Goal: Task Accomplishment & Management: Manage account settings

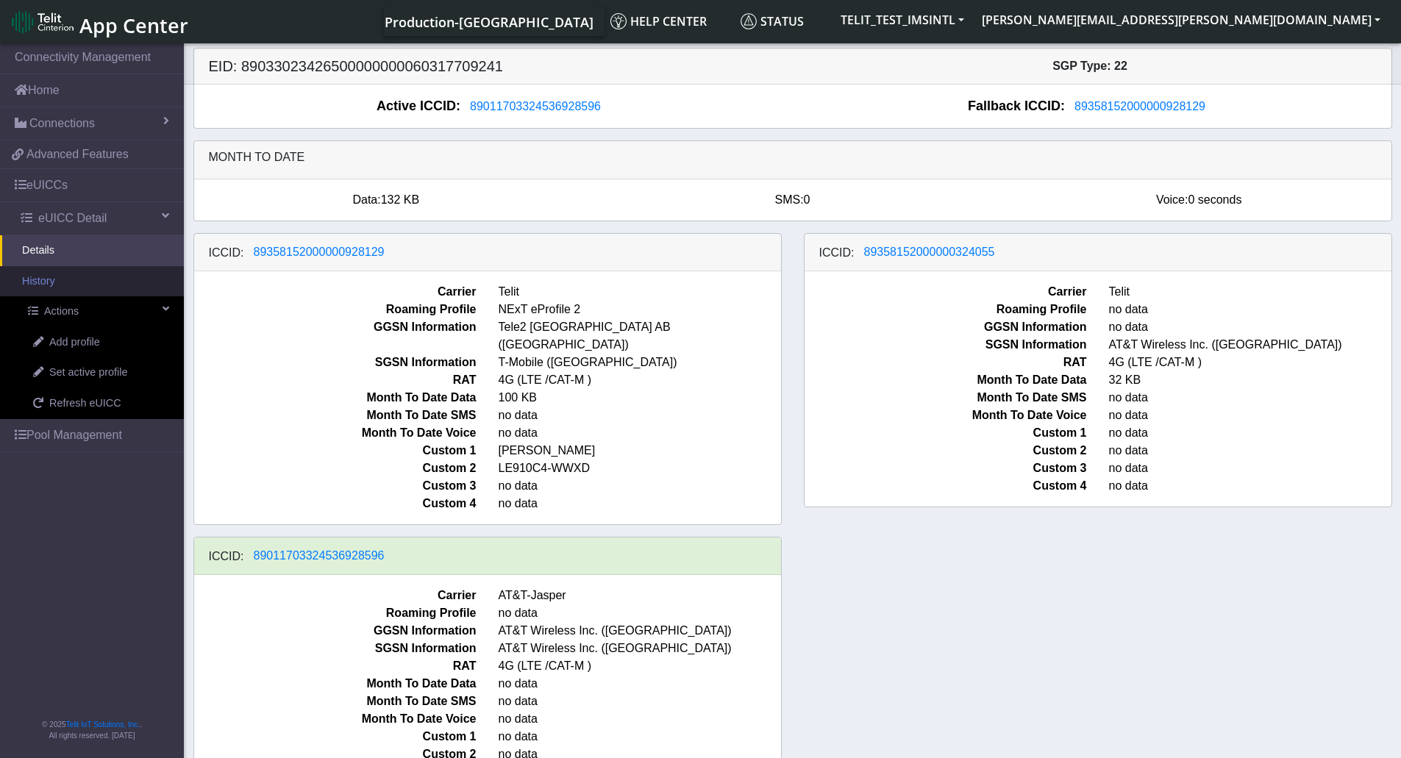
click at [87, 276] on link "History" at bounding box center [92, 281] width 184 height 31
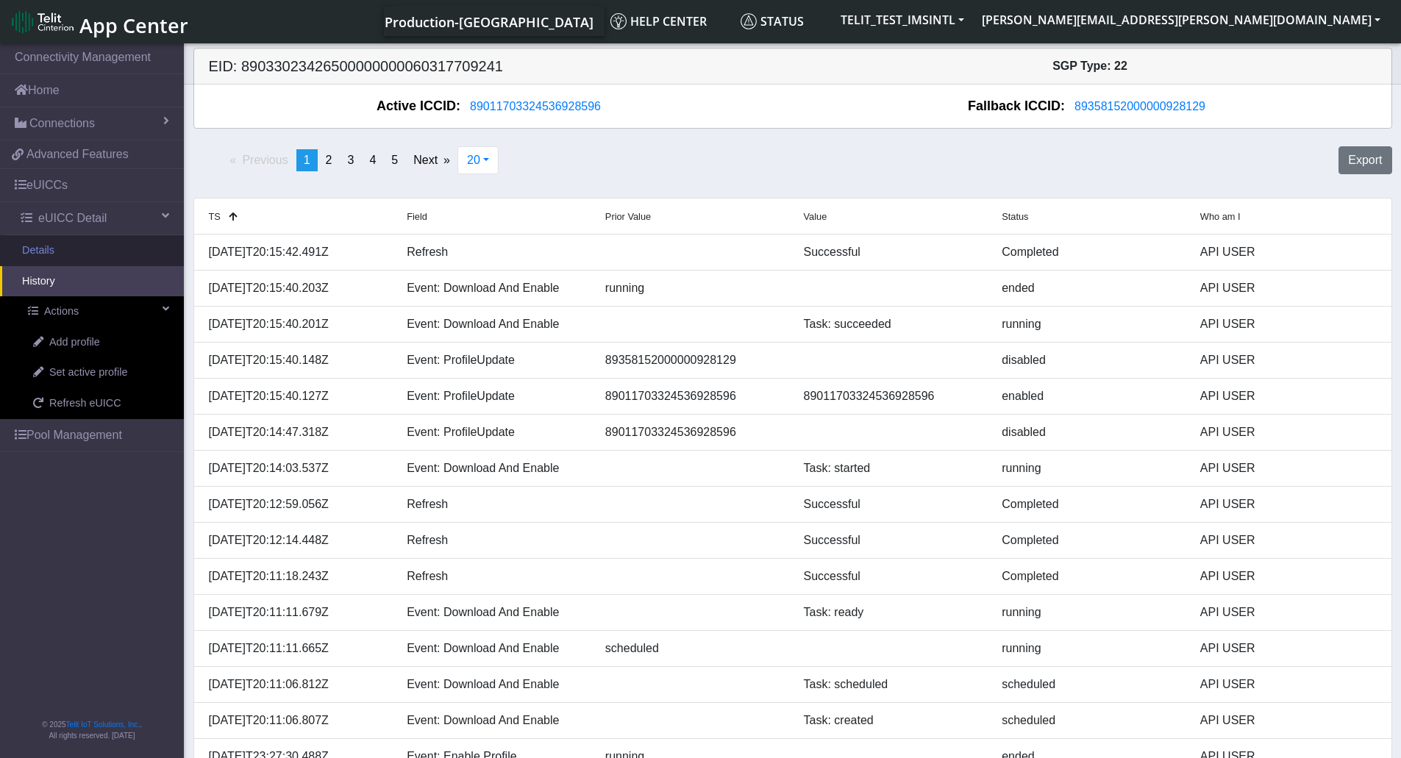
click at [66, 263] on link "Details" at bounding box center [92, 250] width 184 height 31
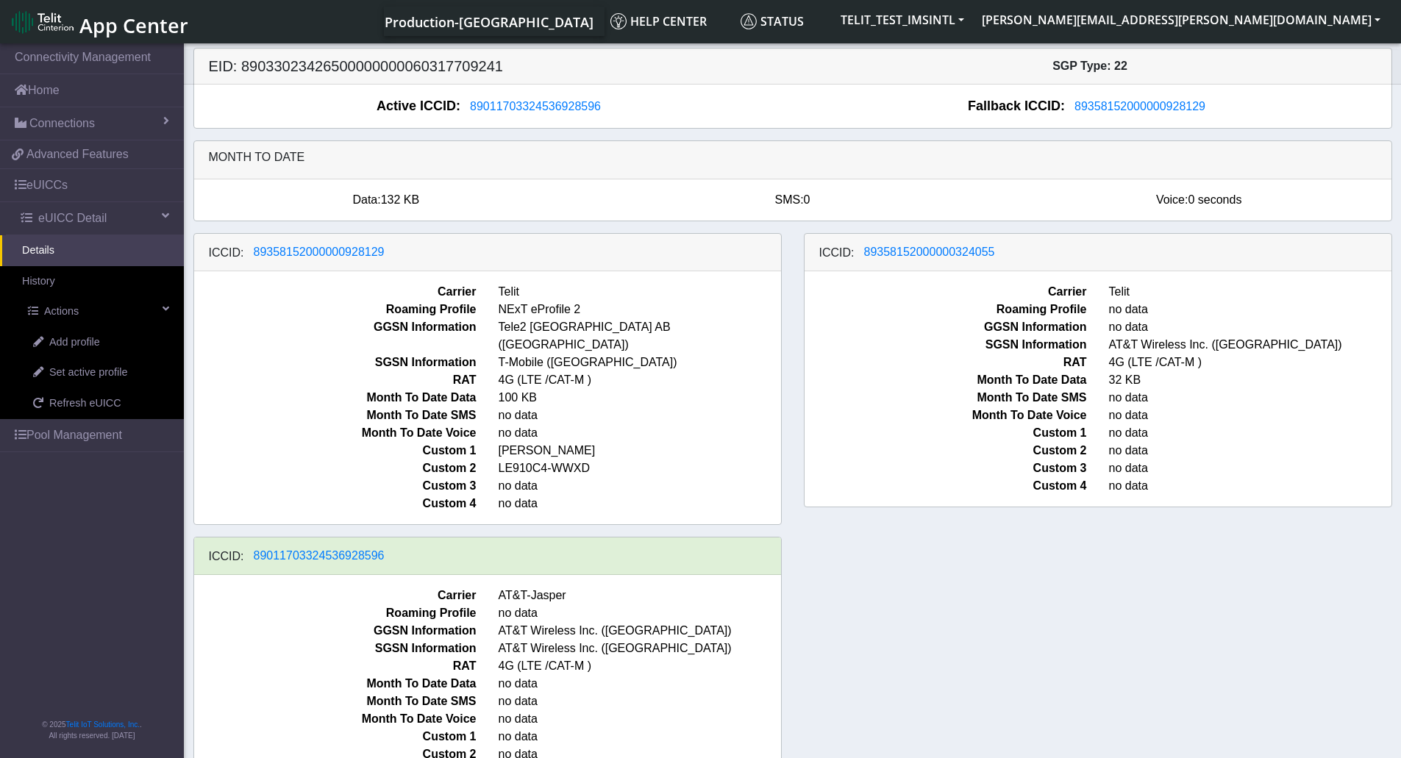
drag, startPoint x: 419, startPoint y: 544, endPoint x: 394, endPoint y: 552, distance: 26.3
click at [413, 557] on div "ICCID: 89011703324536928596" at bounding box center [487, 557] width 587 height 38
click at [368, 549] on span "89011703324536928596" at bounding box center [319, 555] width 131 height 13
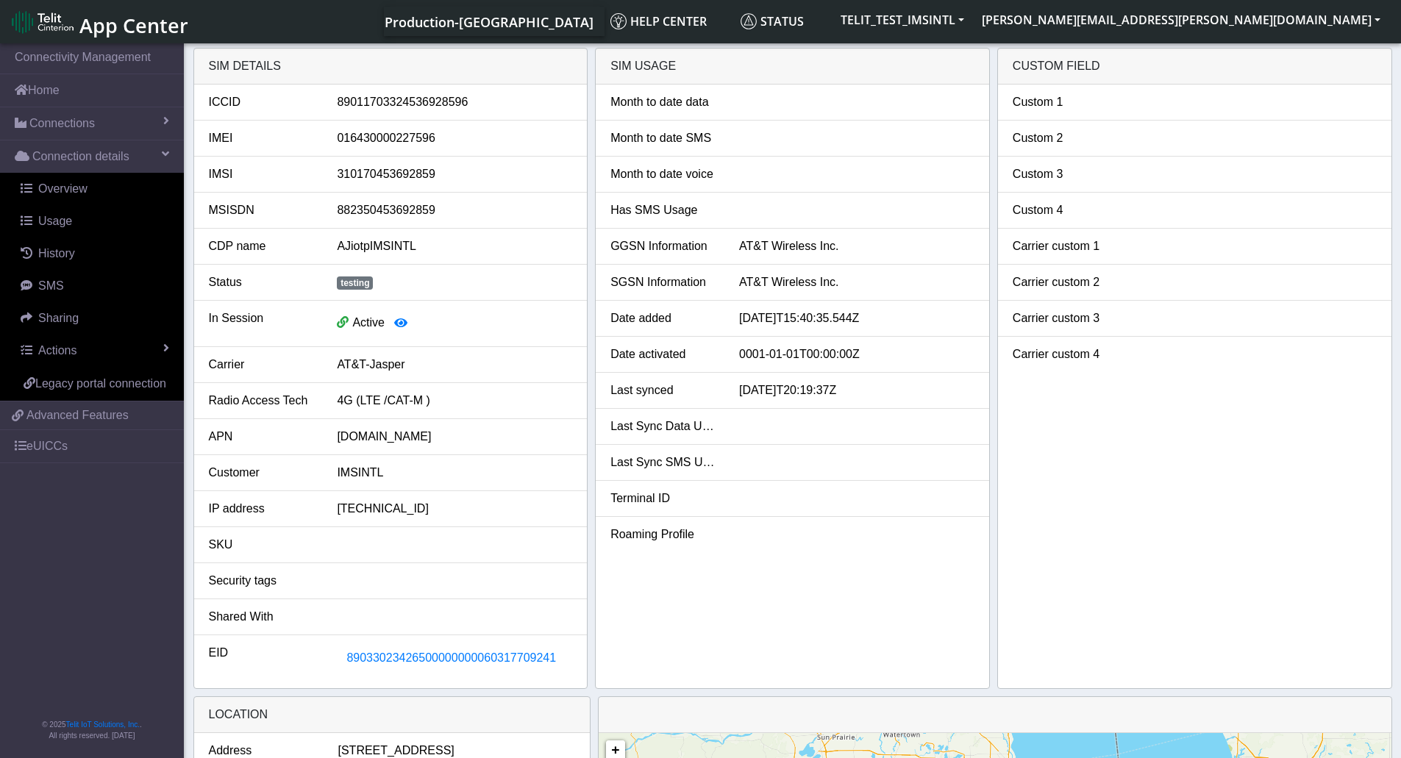
click at [422, 105] on div "89011703324536928596" at bounding box center [454, 102] width 257 height 18
copy div "89011703324536928596"
click at [71, 192] on span "Overview" at bounding box center [62, 188] width 49 height 13
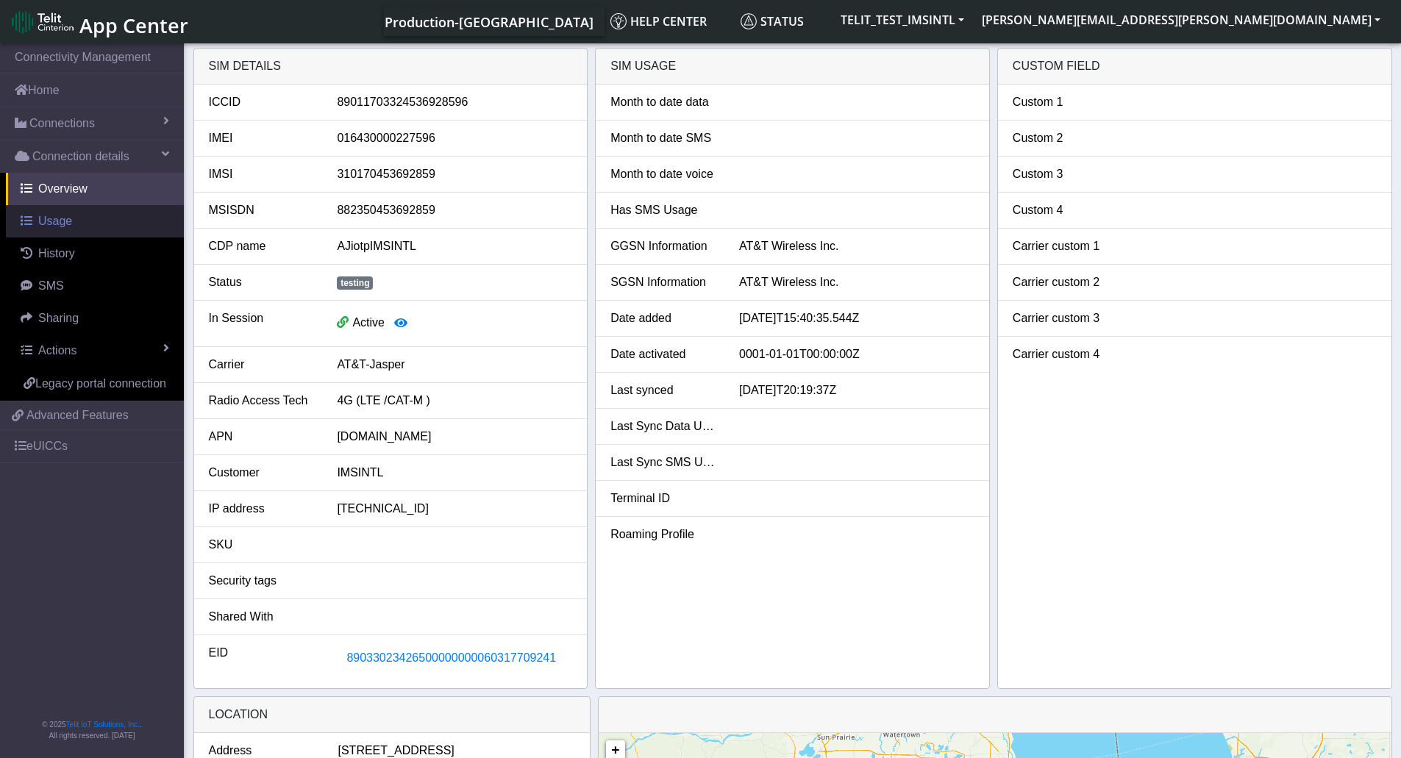
click at [76, 221] on link "Usage" at bounding box center [95, 221] width 178 height 32
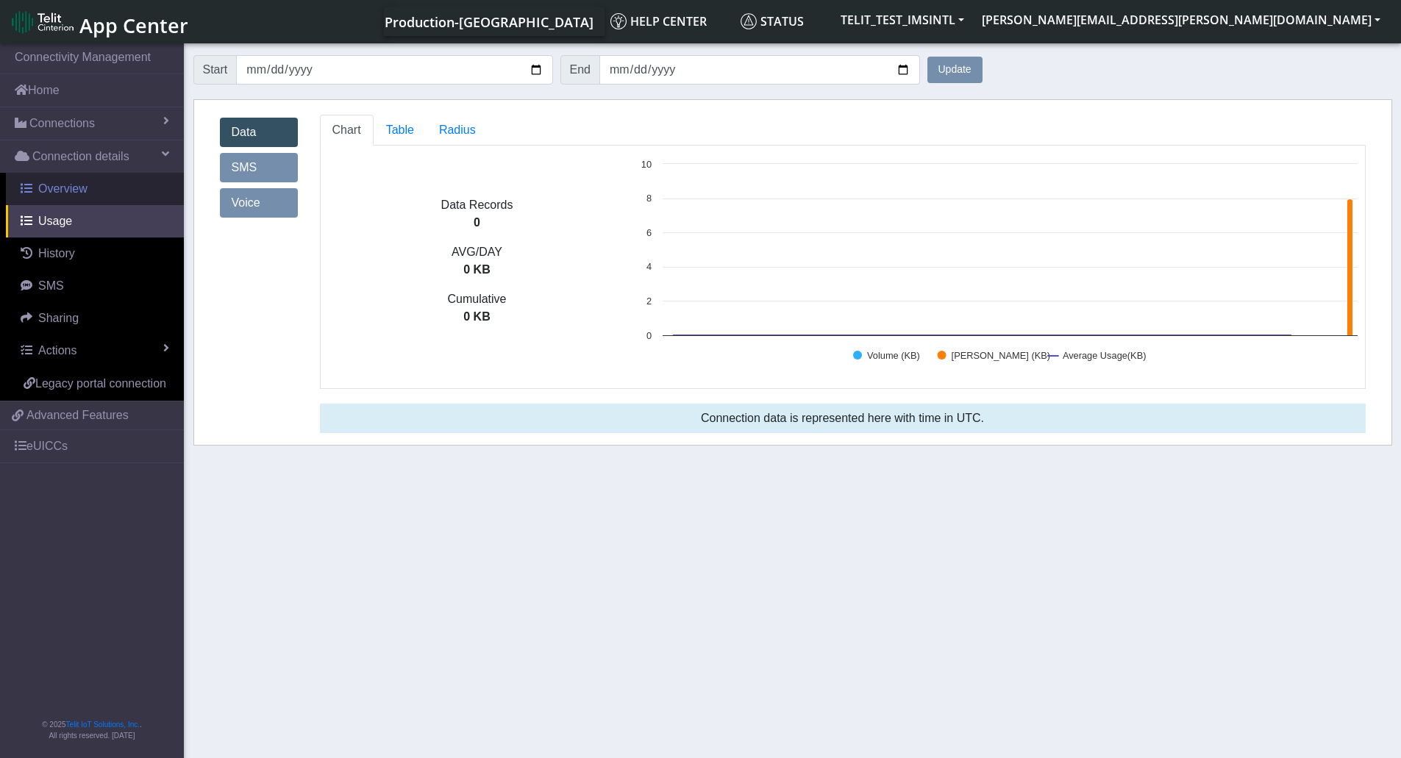
click at [70, 190] on span "Overview" at bounding box center [62, 188] width 49 height 13
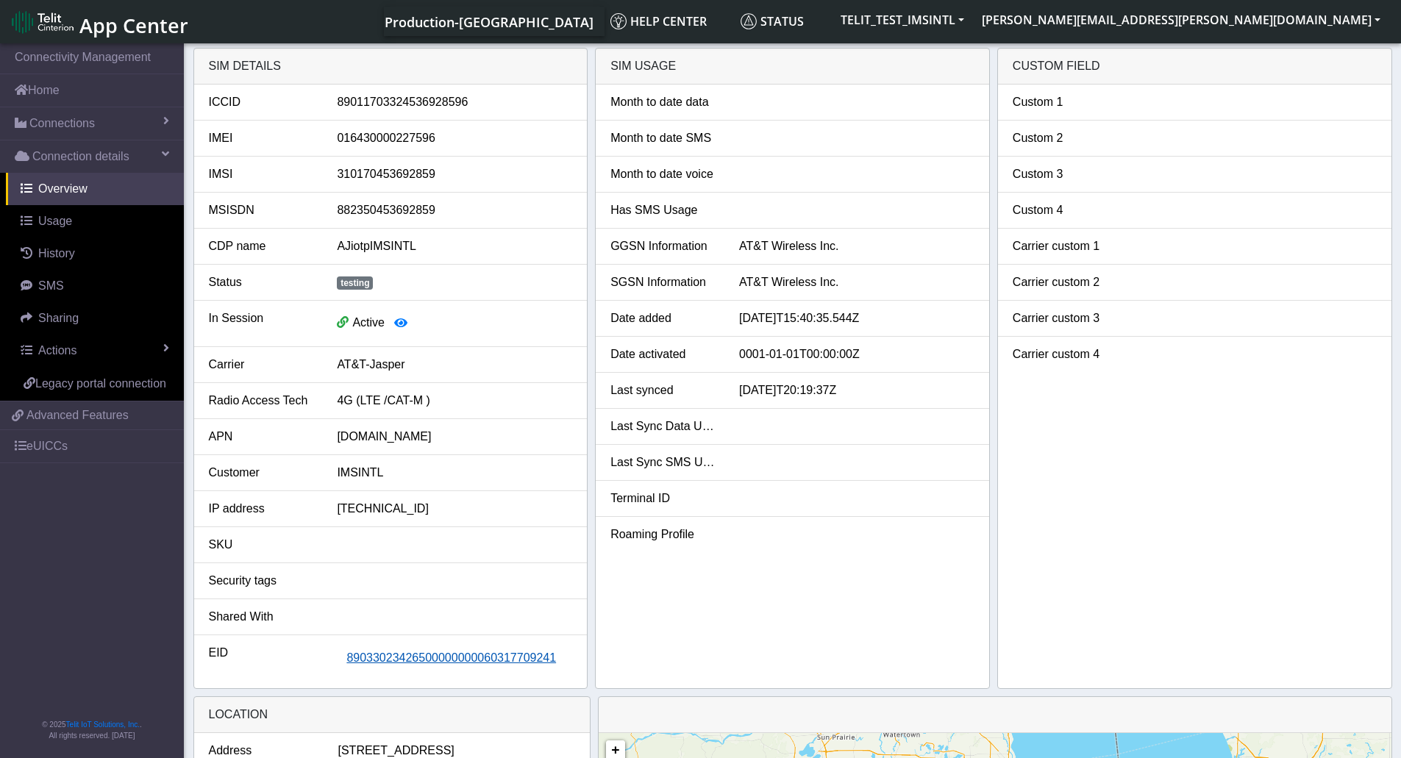
click at [443, 668] on button "89033023426500000000060317709241" at bounding box center [451, 658] width 229 height 28
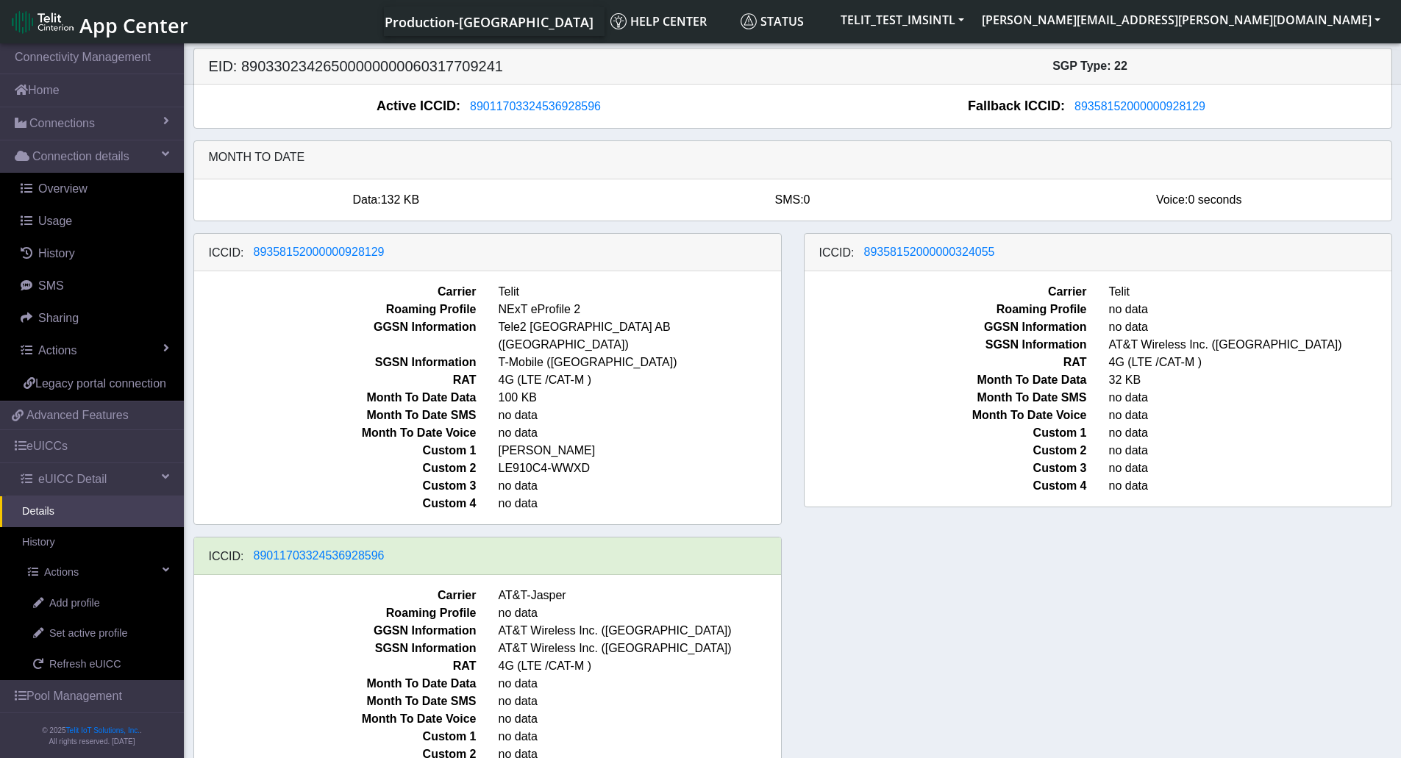
scroll to position [8, 0]
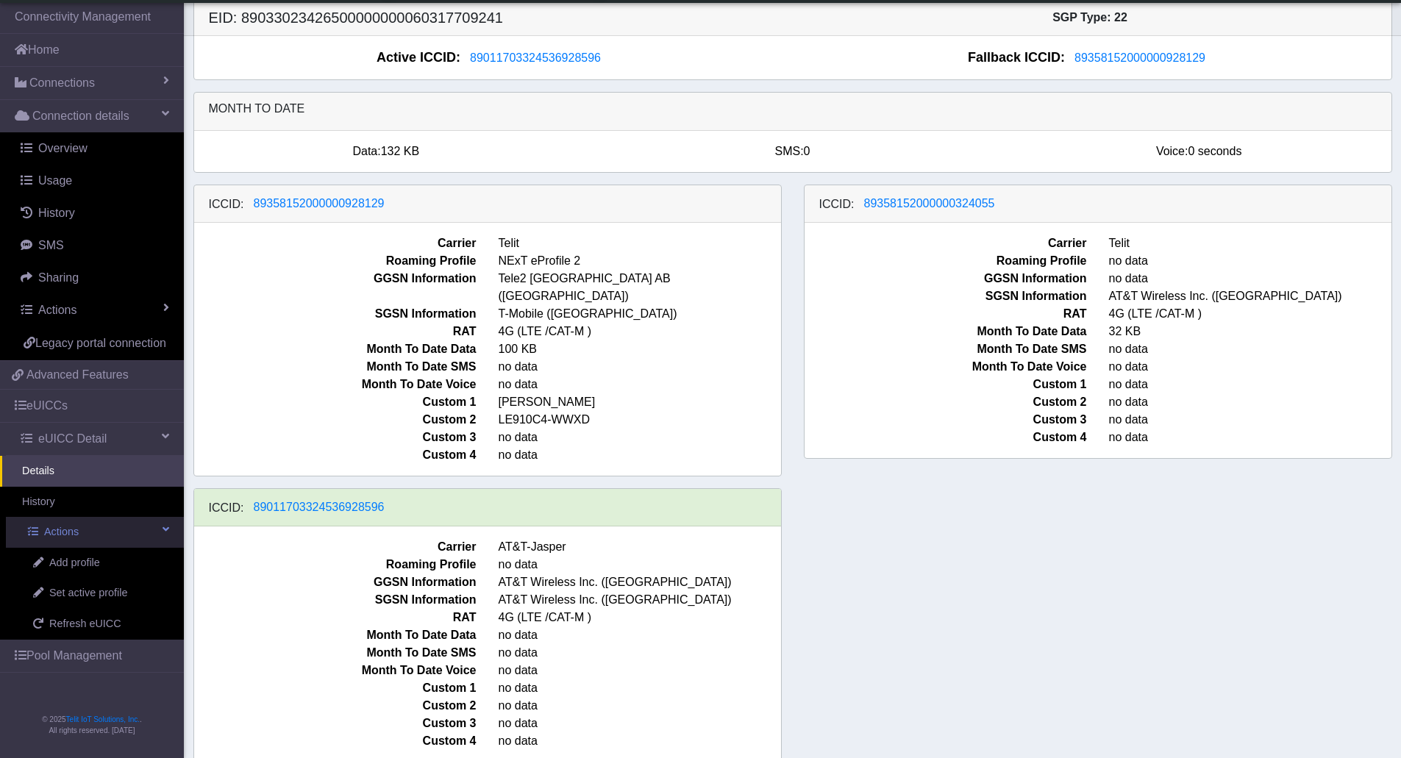
click at [134, 536] on link "Actions" at bounding box center [95, 532] width 178 height 31
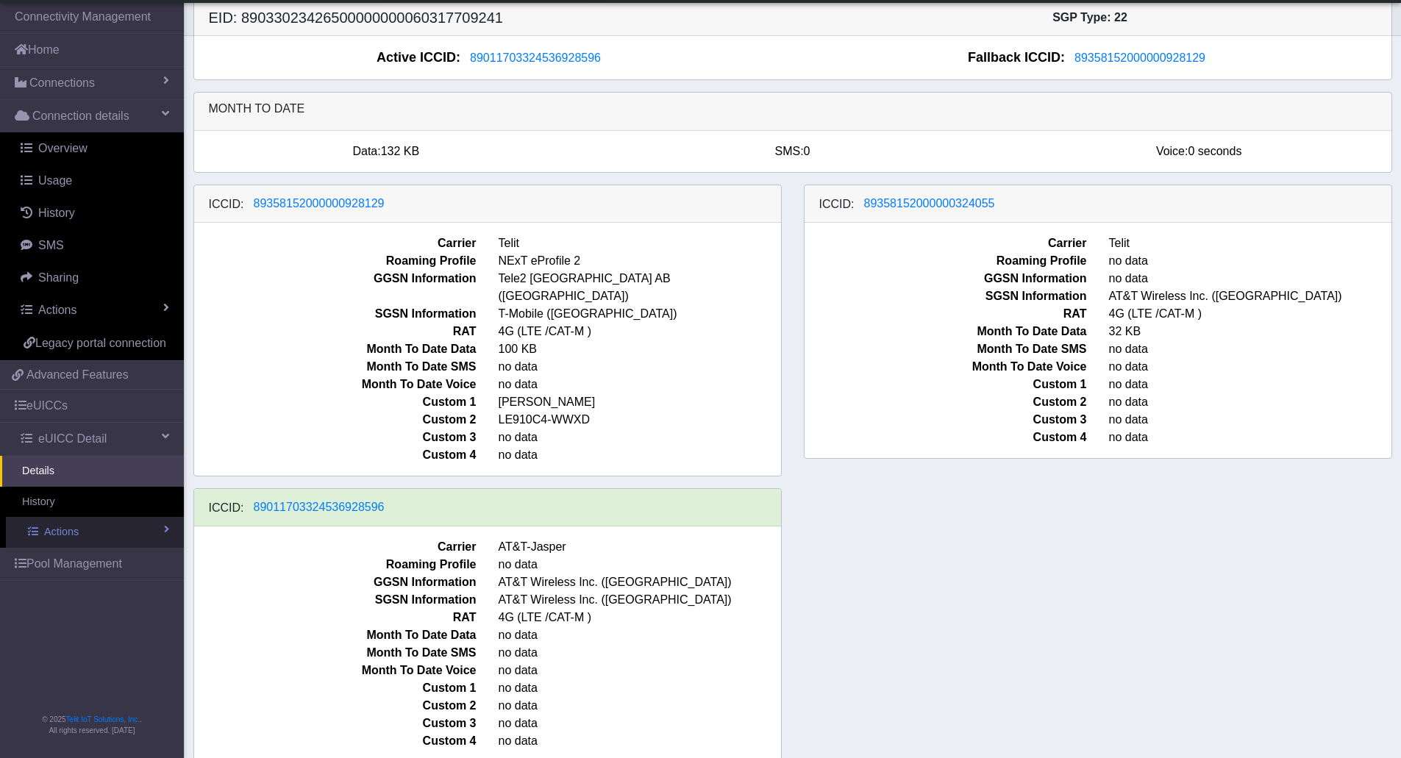
click at [134, 536] on link "Actions" at bounding box center [95, 532] width 178 height 31
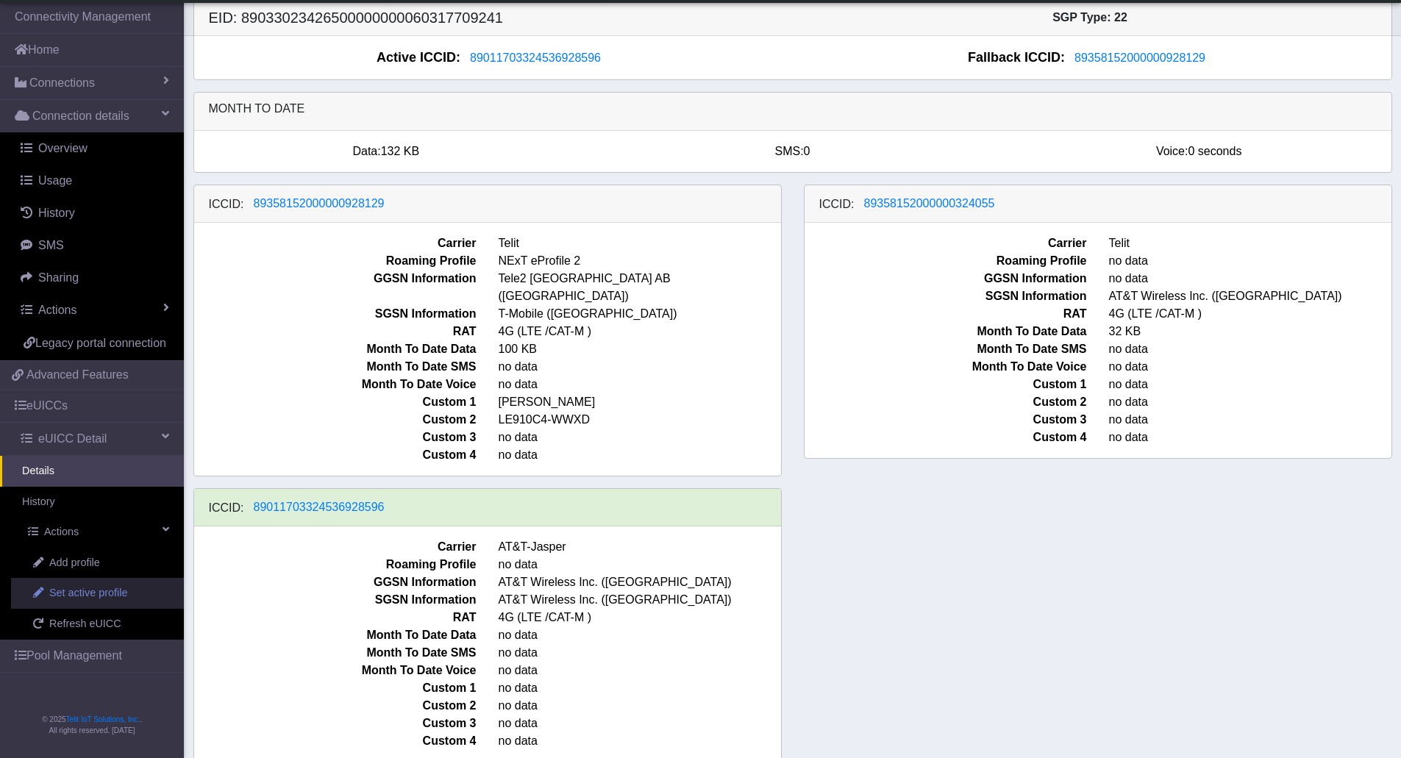
click at [135, 590] on link "Set active profile" at bounding box center [97, 593] width 173 height 31
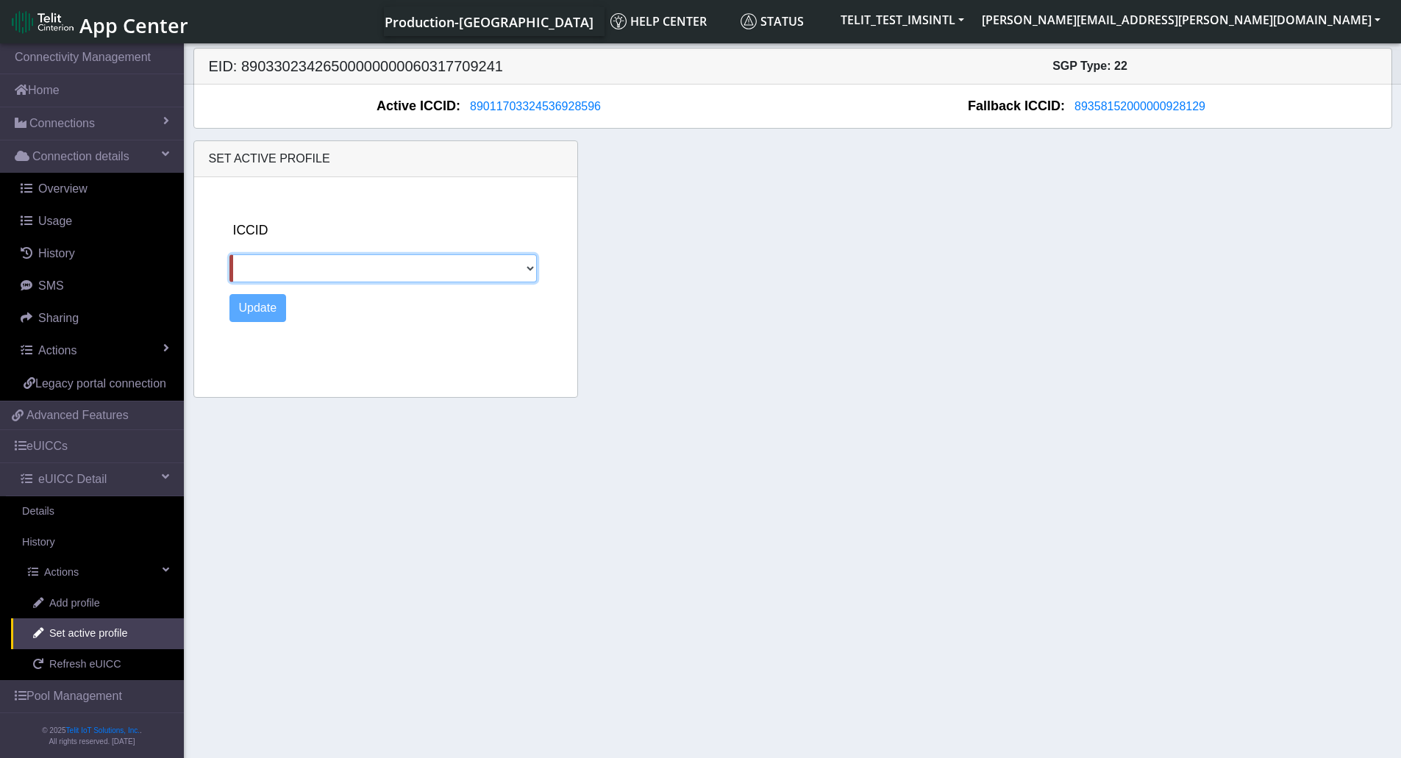
click at [521, 264] on select "89358152000000928129 89358152000000324055" at bounding box center [383, 268] width 308 height 28
select select "89358152000000928129"
click at [229, 254] on select "89358152000000928129 89358152000000324055" at bounding box center [383, 268] width 308 height 28
click at [278, 304] on button "Update" at bounding box center [257, 308] width 57 height 28
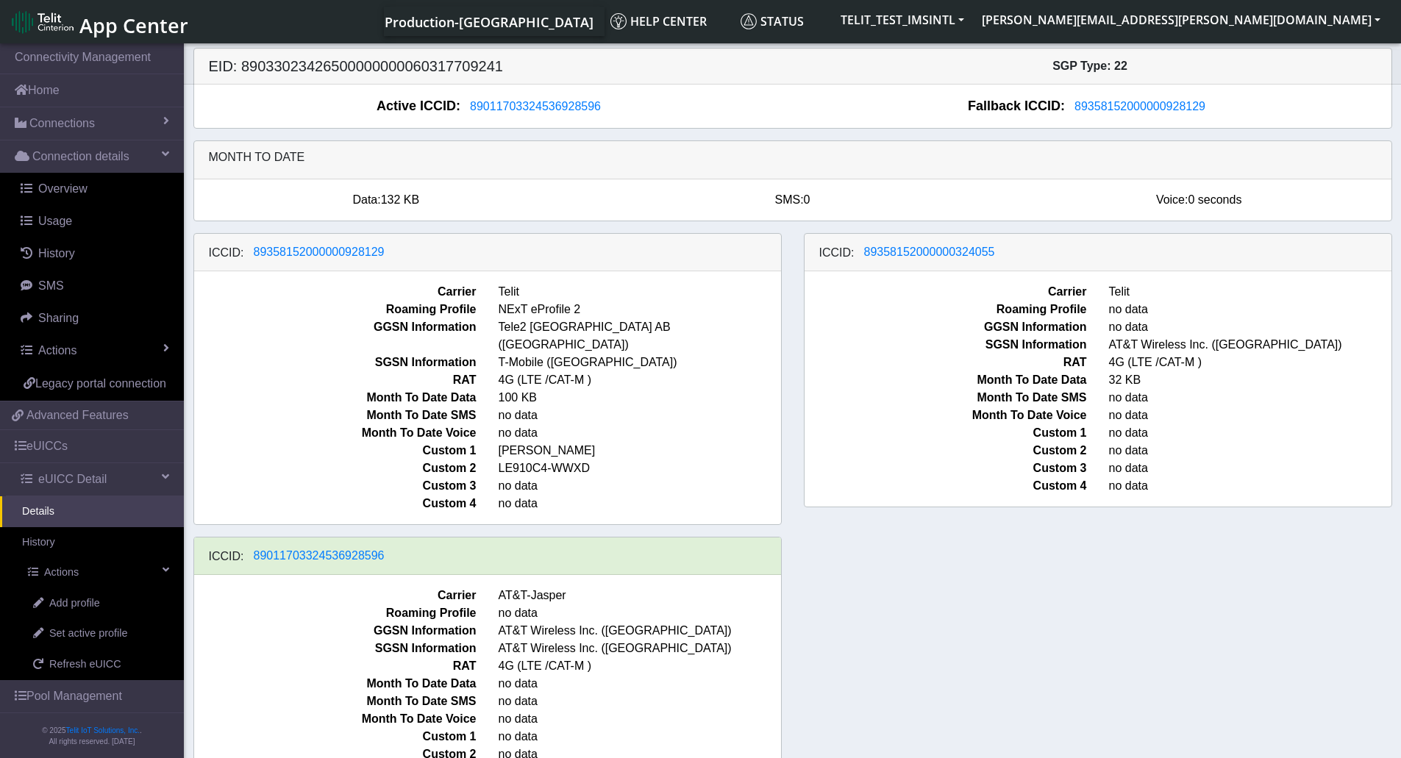
click at [218, 424] on span "Month To Date Voice" at bounding box center [335, 433] width 304 height 18
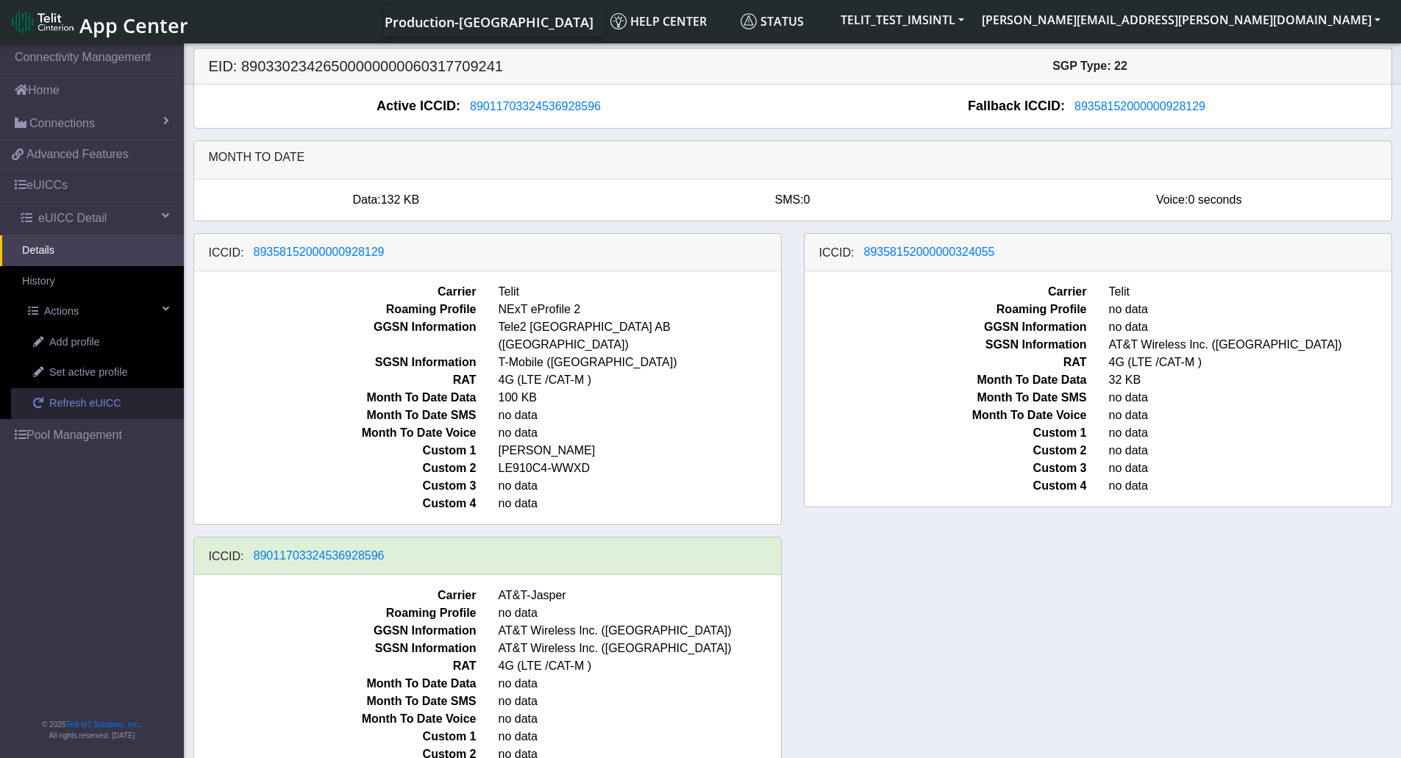
click at [117, 400] on link "Refresh eUICC" at bounding box center [97, 403] width 173 height 31
click at [1235, 594] on div "ICCID: 89358152000000928129 Carrier Telit Roaming Profile NExT eProfile 2 GGSN …" at bounding box center [792, 528] width 1221 height 590
click at [91, 398] on span "Refresh eUICC" at bounding box center [85, 404] width 72 height 16
click at [1249, 592] on div "ICCID: [TECHNICAL_ID] Carrier Telit Roaming Profile NExT eProfile 2 GGSN Inform…" at bounding box center [792, 528] width 1221 height 590
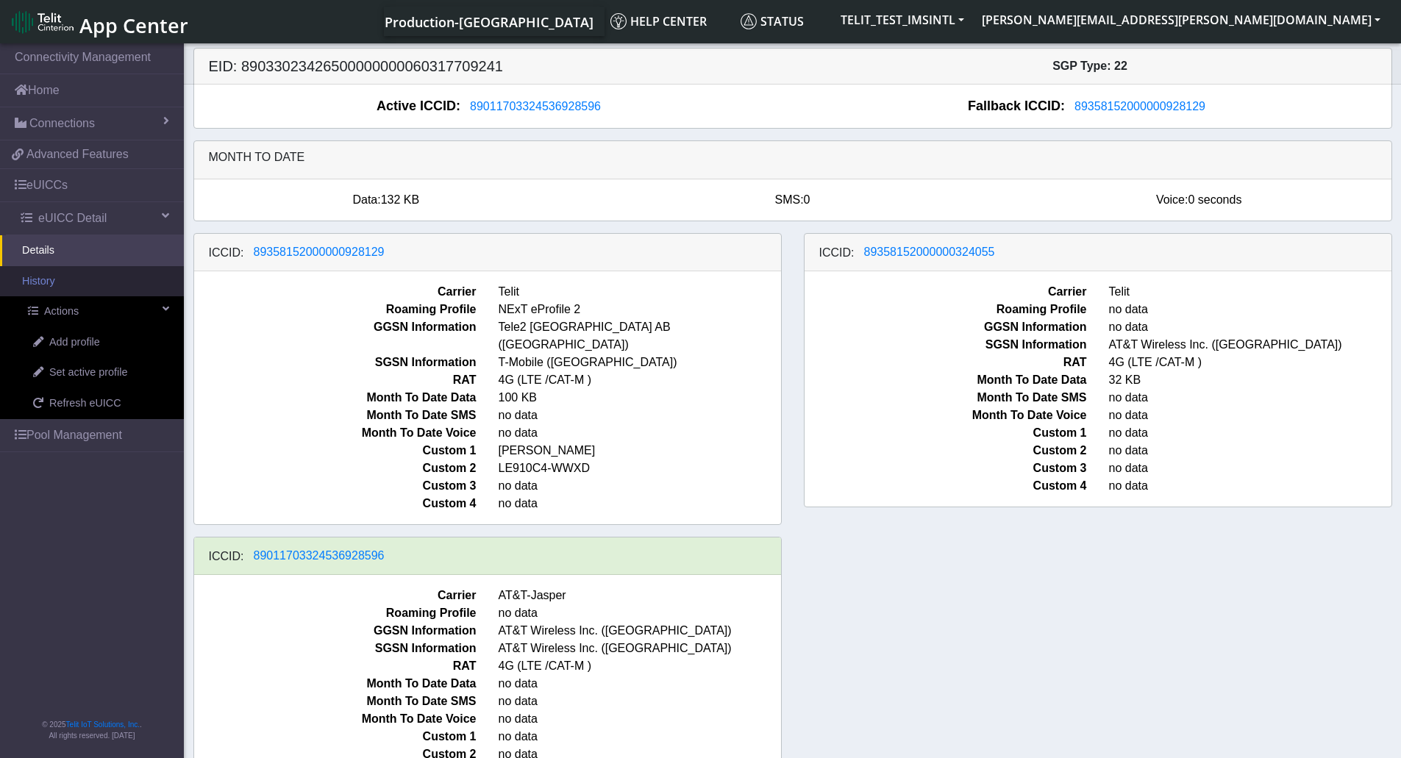
click at [63, 290] on link "History" at bounding box center [92, 281] width 184 height 31
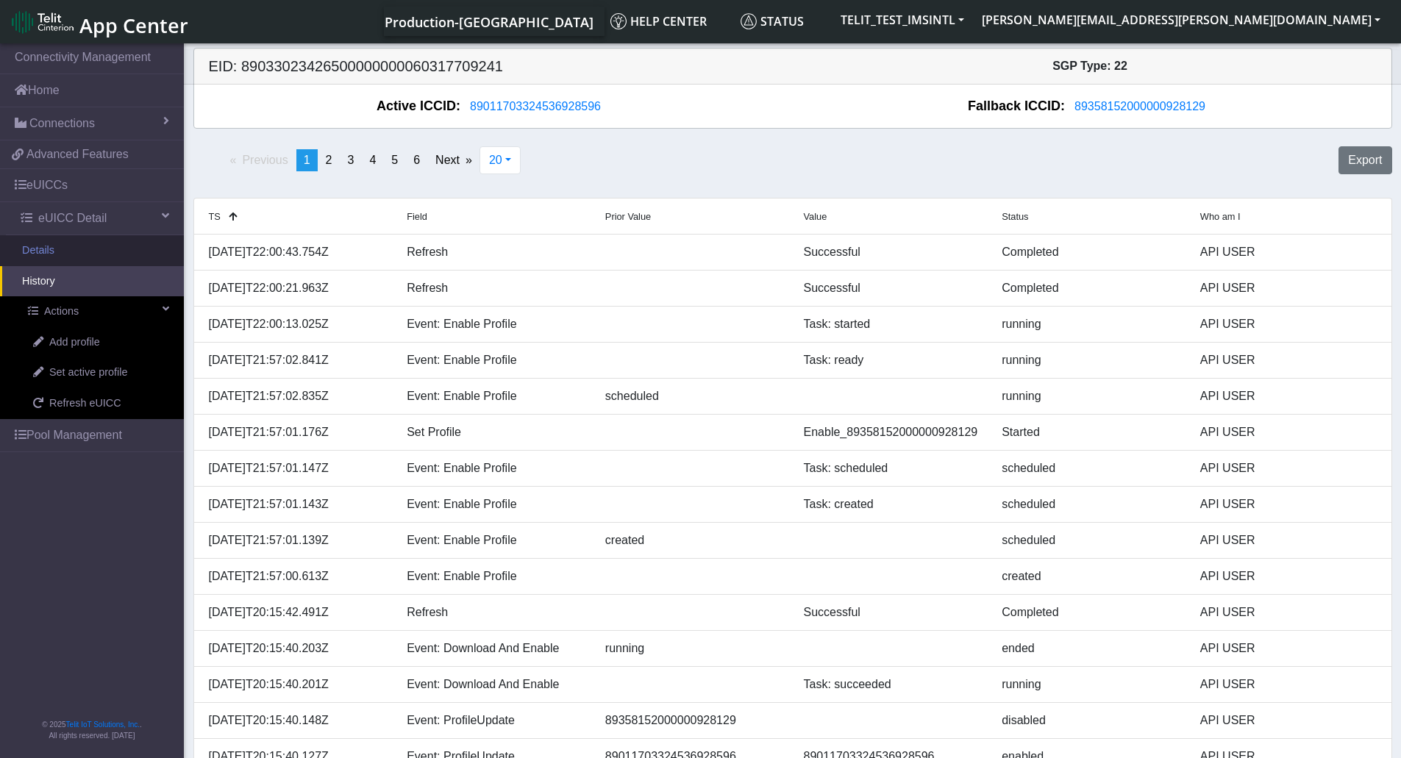
click at [59, 254] on link "Details" at bounding box center [92, 250] width 184 height 31
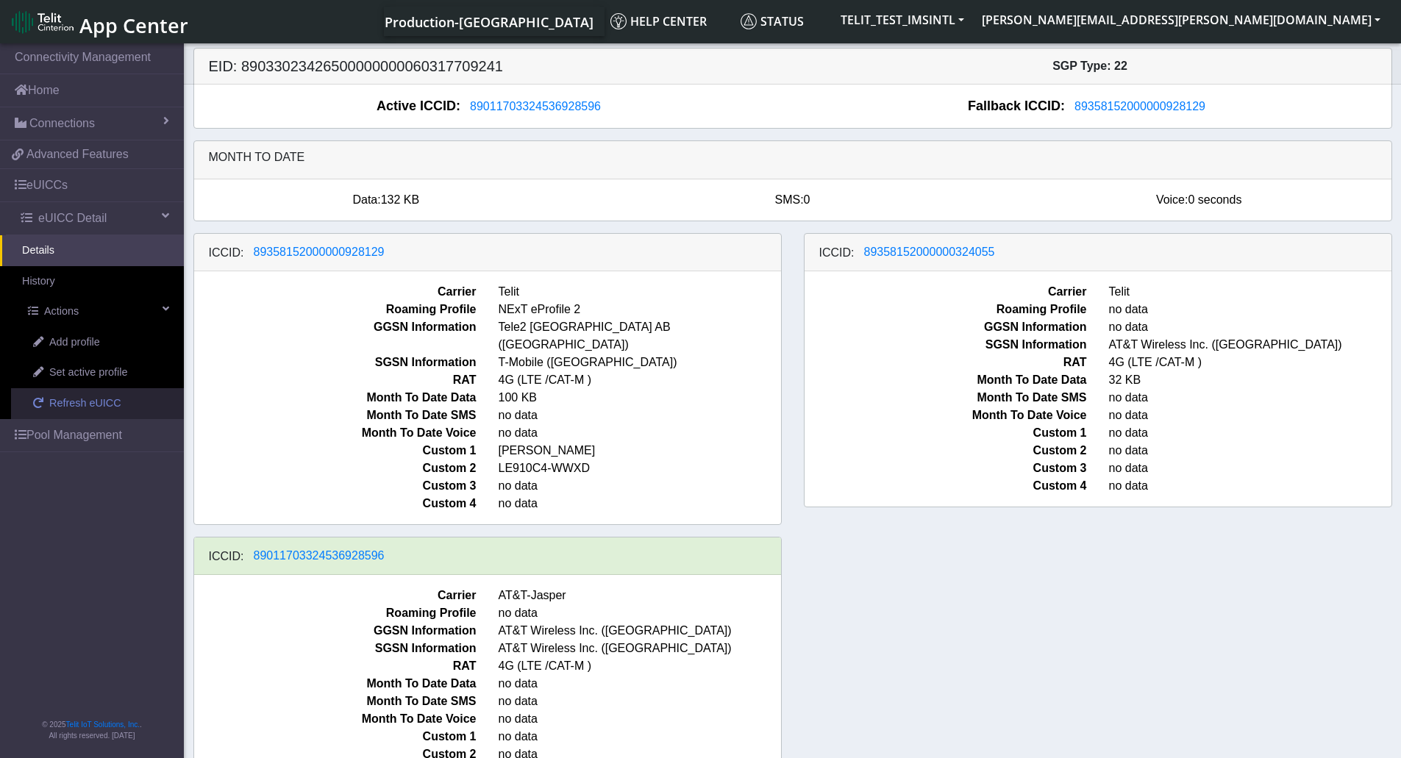
click at [101, 401] on span "Refresh eUICC" at bounding box center [85, 404] width 72 height 16
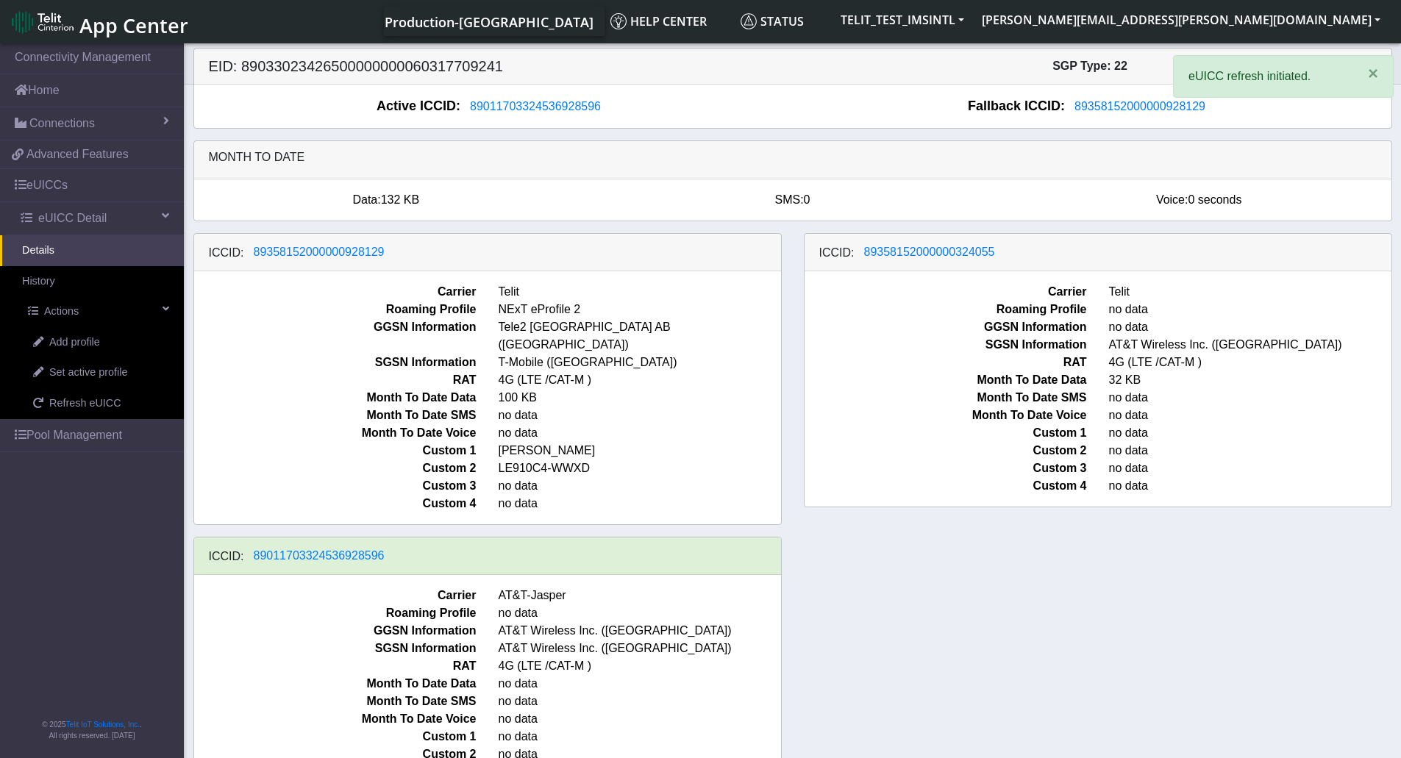
click at [944, 623] on div "ICCID: 89358152000000928129 Carrier Telit Roaming Profile NExT eProfile 2 GGSN …" at bounding box center [792, 528] width 1221 height 590
click at [493, 72] on h5 "EID: 89033023426500000000060317709241" at bounding box center [495, 66] width 595 height 18
click at [460, 72] on h5 "EID: 89033023426500000000060317709241" at bounding box center [495, 66] width 595 height 18
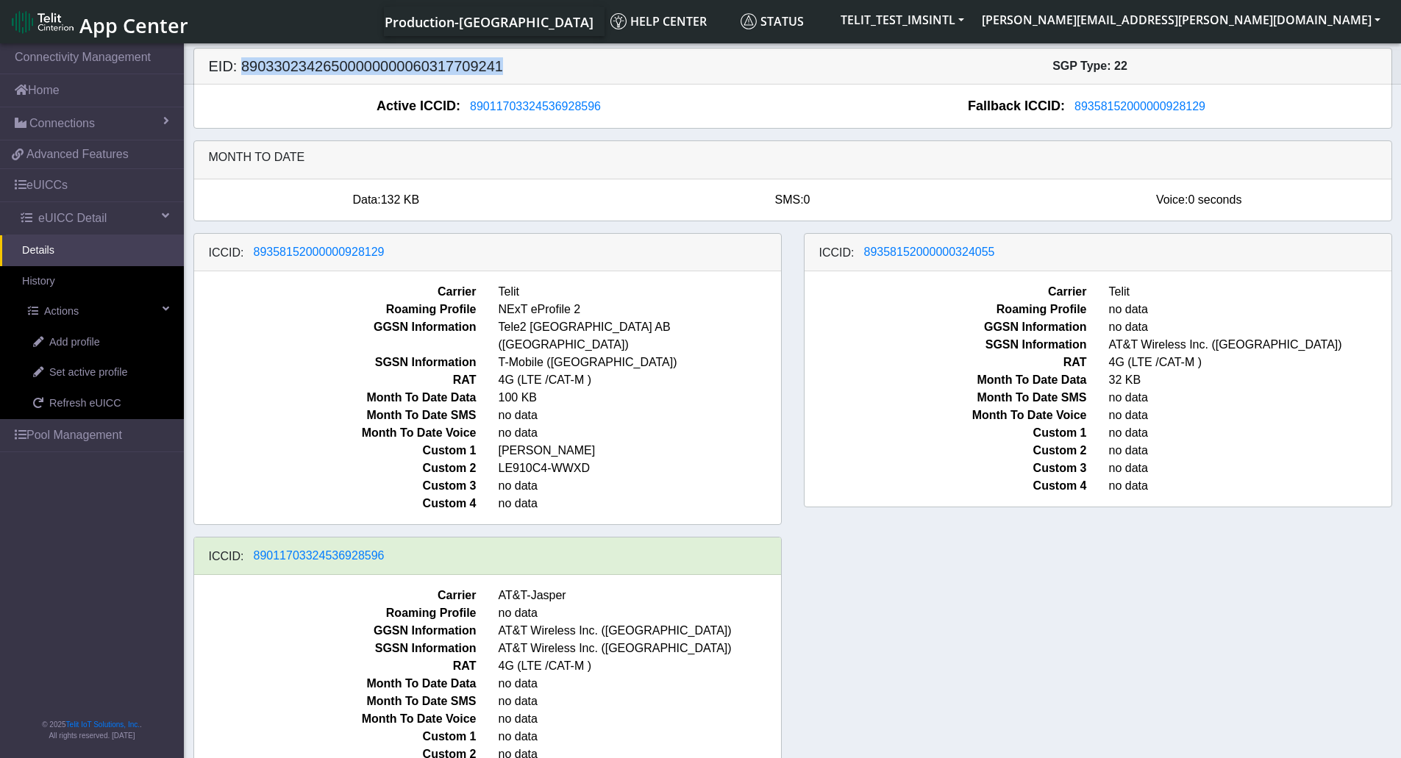
click at [460, 72] on h5 "EID: 89033023426500000000060317709241" at bounding box center [495, 66] width 595 height 18
copy h5 "89033023426500000000060317709241"
click at [65, 223] on span "eUICC Detail" at bounding box center [72, 219] width 68 height 18
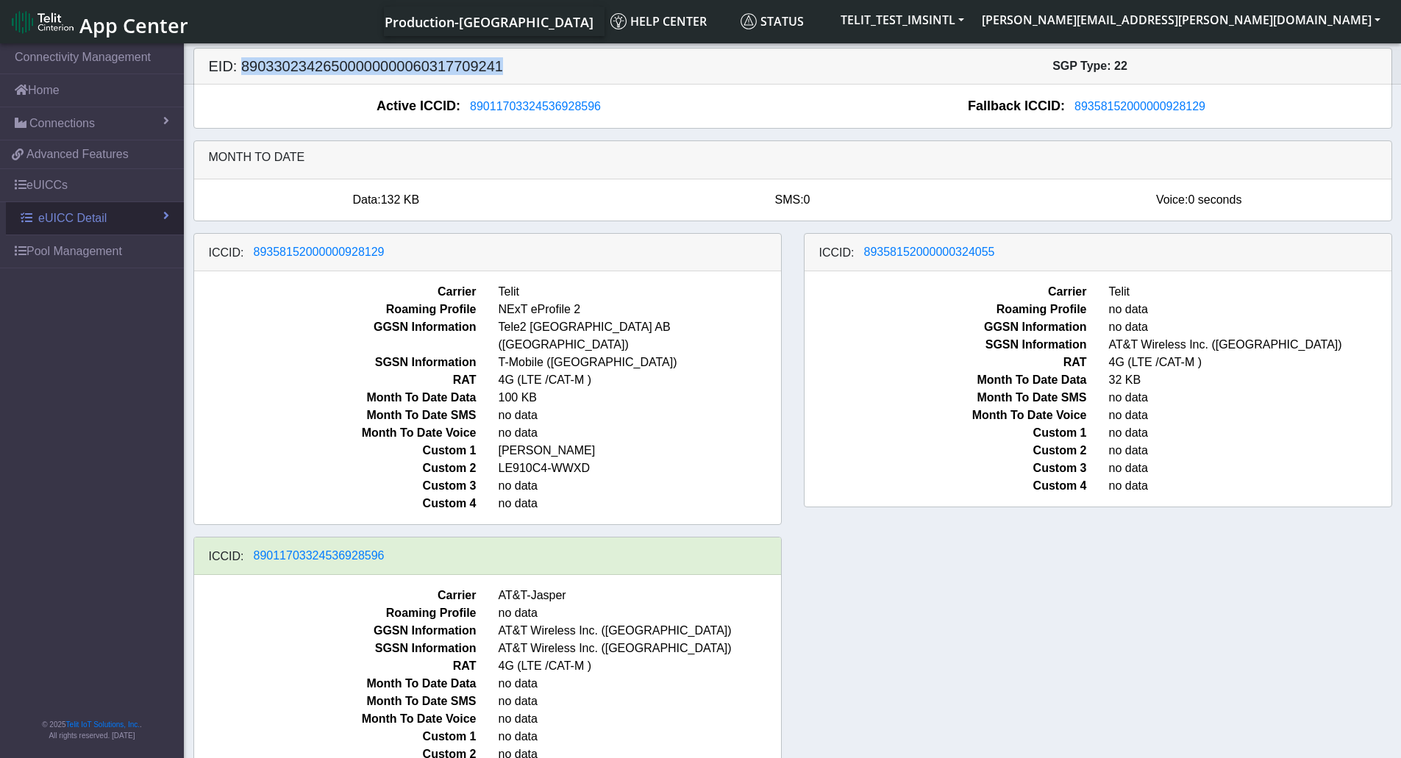
click at [65, 223] on span "eUICC Detail" at bounding box center [72, 219] width 68 height 18
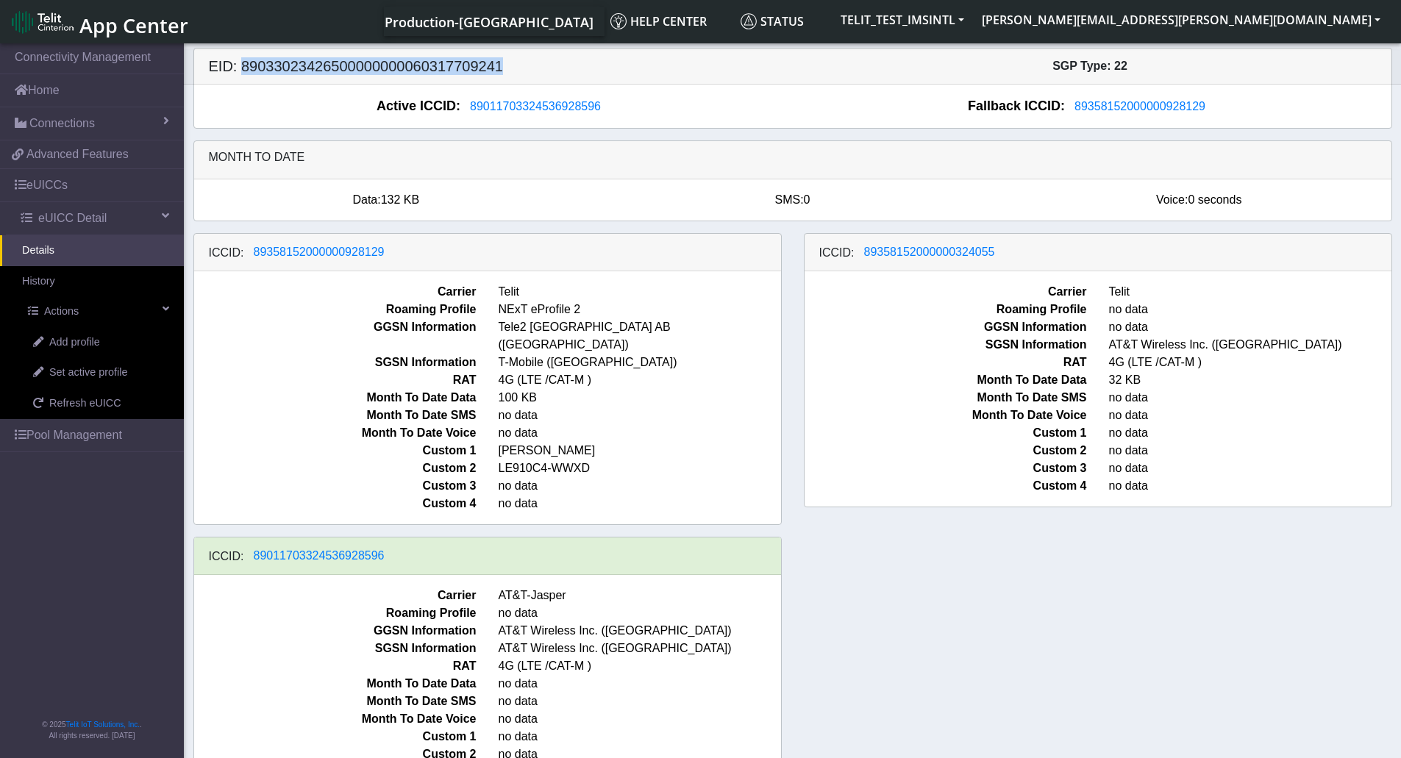
click at [60, 243] on link "Details" at bounding box center [92, 250] width 184 height 31
click at [51, 251] on link "Details" at bounding box center [92, 250] width 184 height 31
click at [51, 194] on link "eUICCs" at bounding box center [92, 185] width 184 height 32
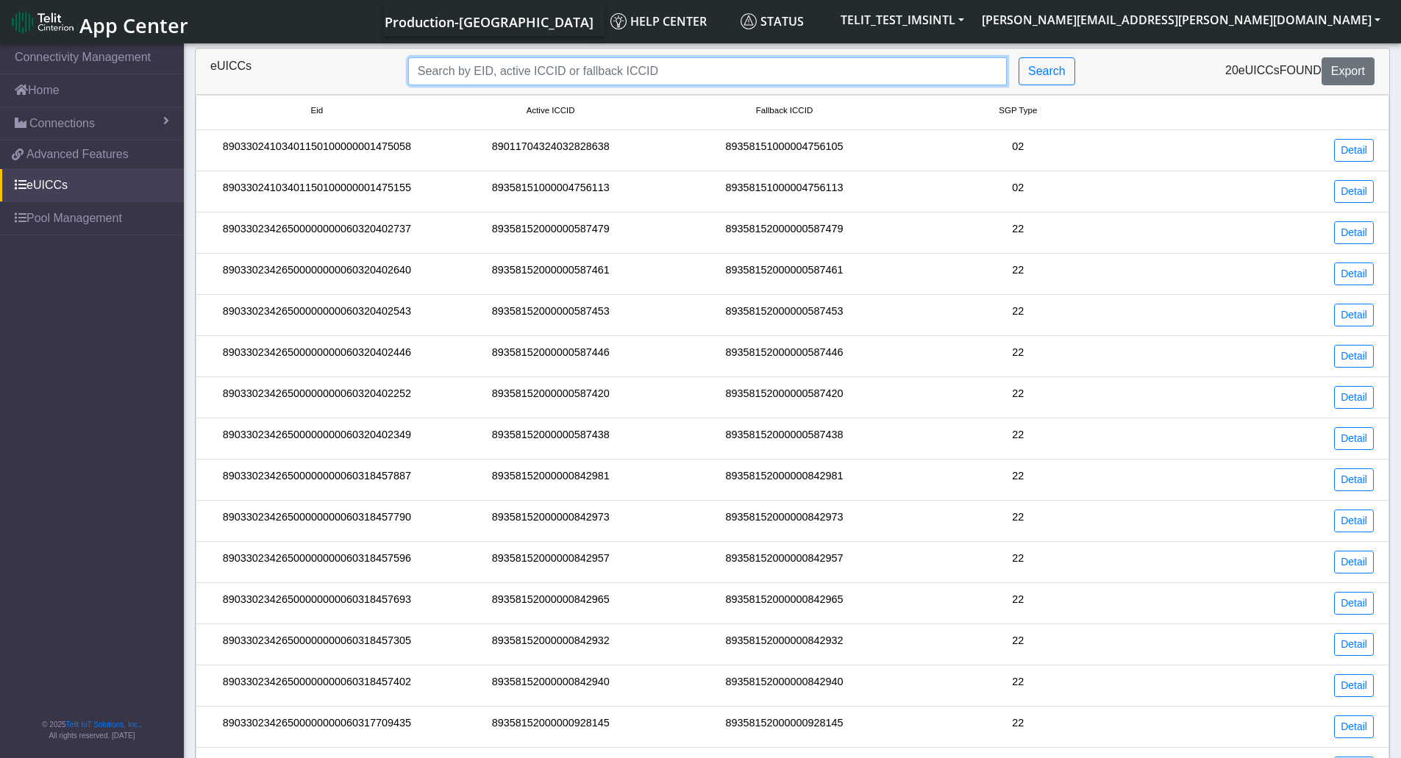
click at [508, 85] on input "Search..." at bounding box center [707, 71] width 599 height 28
paste input "89033023426500000000060317709241"
type input "89033023426500000000060317709241"
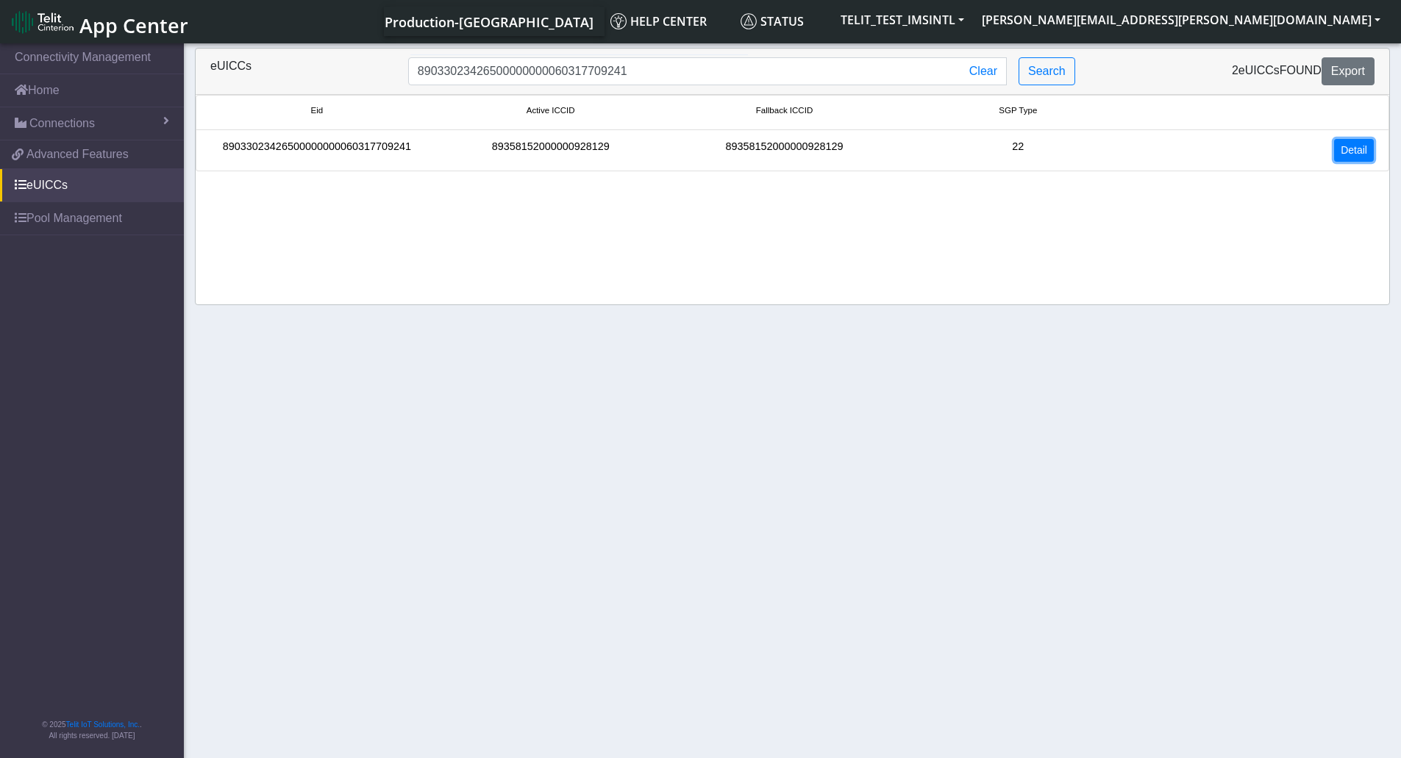
click at [1344, 152] on link "Detail" at bounding box center [1354, 150] width 40 height 23
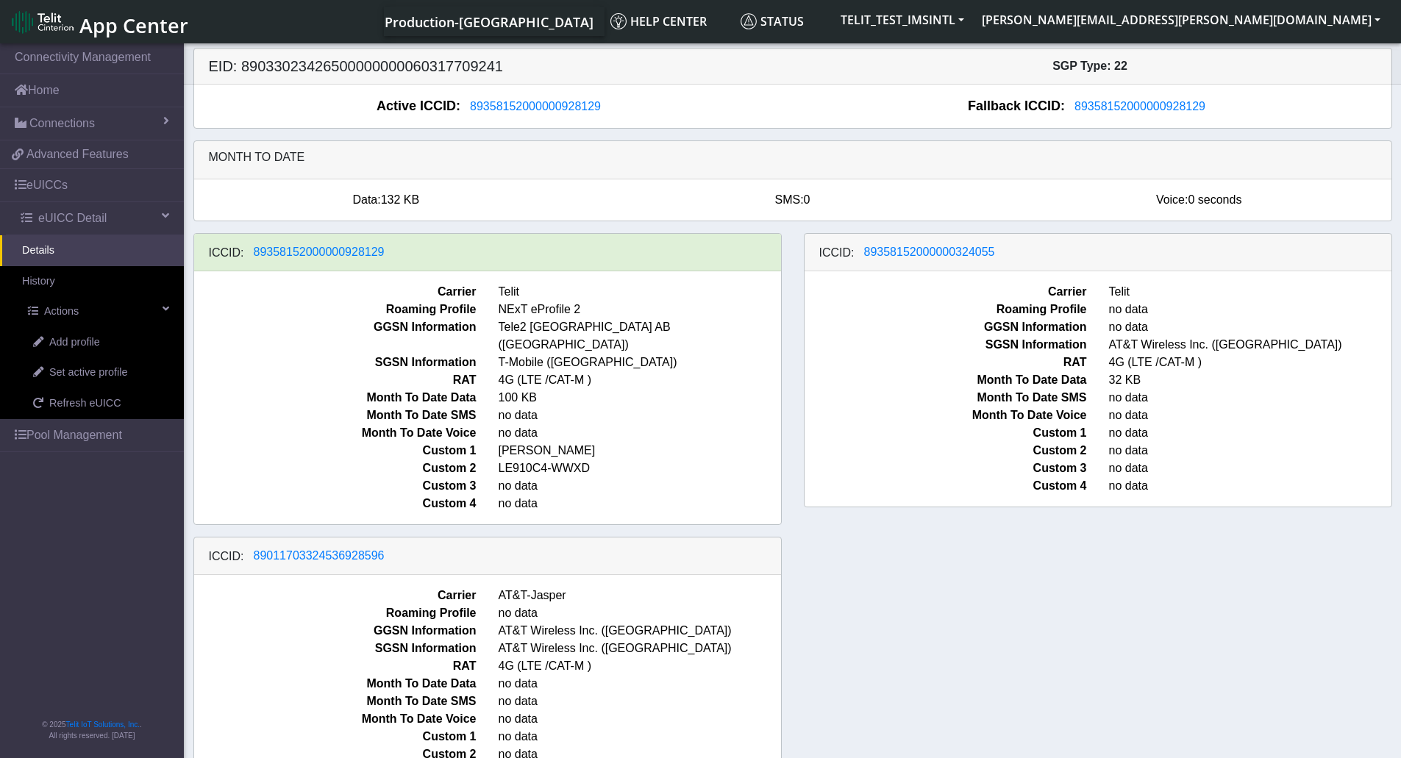
click at [213, 407] on span "Month To Date SMS" at bounding box center [335, 416] width 304 height 18
click at [740, 166] on div "Month to date" at bounding box center [792, 160] width 1197 height 38
